Goal: Transaction & Acquisition: Purchase product/service

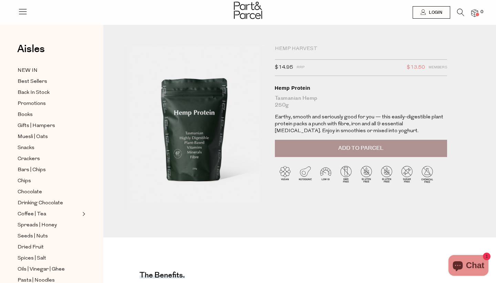
click at [292, 46] on div "Hemp Harvest" at bounding box center [361, 48] width 172 height 7
click at [462, 14] on icon at bounding box center [460, 13] width 7 height 8
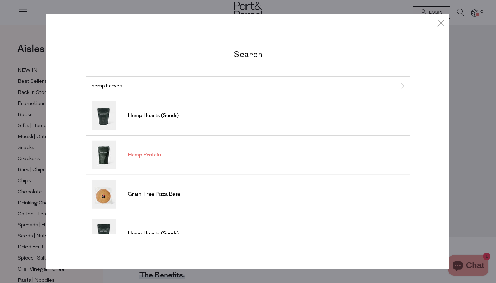
scroll to position [-1, 0]
type input "hemp harvest"
click at [146, 157] on span "Hemp Protein" at bounding box center [144, 154] width 33 height 7
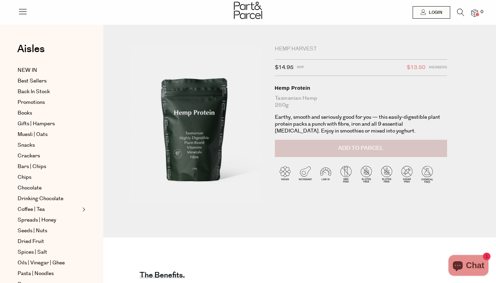
click at [335, 149] on button "Add to Parcel" at bounding box center [361, 148] width 172 height 17
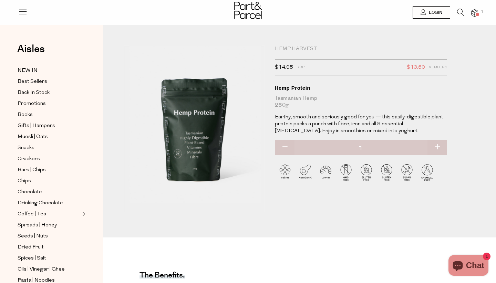
click at [439, 143] on button "button" at bounding box center [438, 147] width 20 height 15
type input "2"
click at [438, 146] on button "button" at bounding box center [438, 147] width 20 height 15
type input "3"
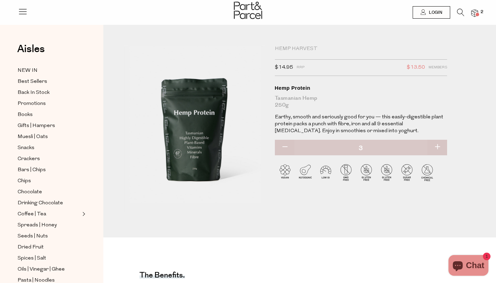
type input "3"
click at [438, 146] on button "button" at bounding box center [438, 147] width 20 height 15
type input "4"
click at [475, 14] on img at bounding box center [474, 13] width 7 height 8
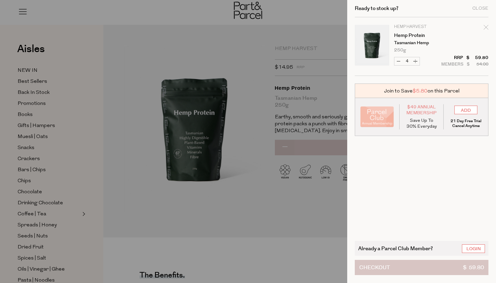
click at [404, 270] on button "Checkout $ 59.80" at bounding box center [422, 266] width 134 height 15
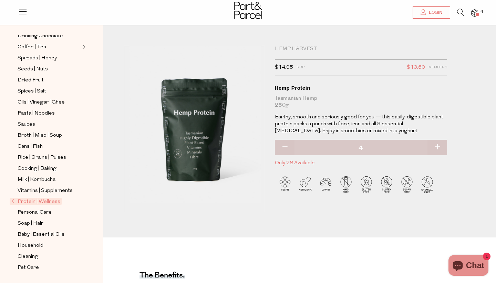
scroll to position [11, 0]
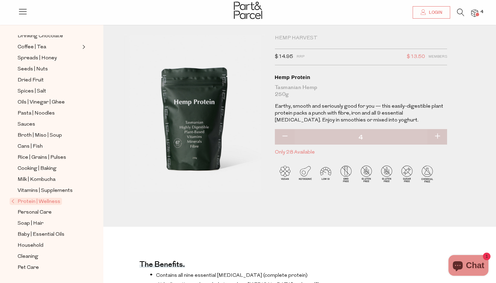
click at [37, 200] on span "Protein | Wellness" at bounding box center [36, 200] width 52 height 7
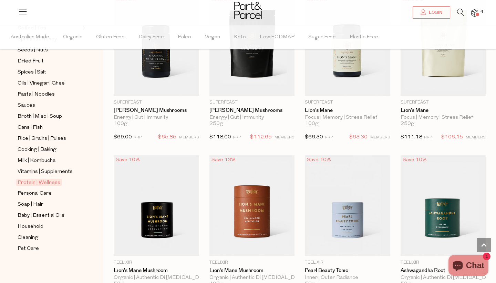
scroll to position [1320, 0]
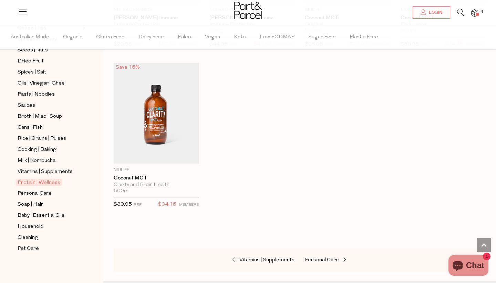
scroll to position [3247, 0]
